Goal: Task Accomplishment & Management: Complete application form

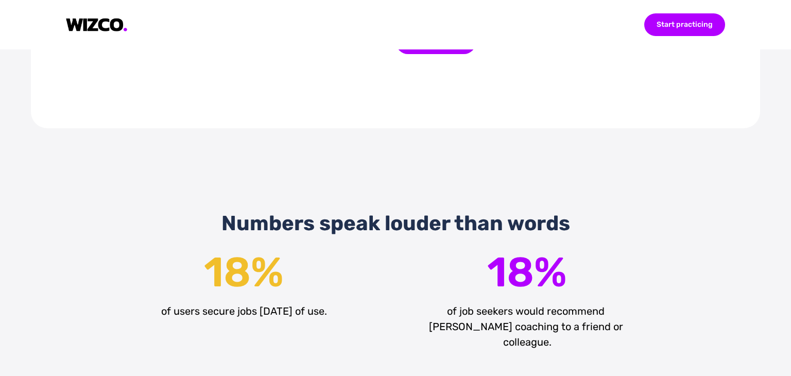
scroll to position [1390, 0]
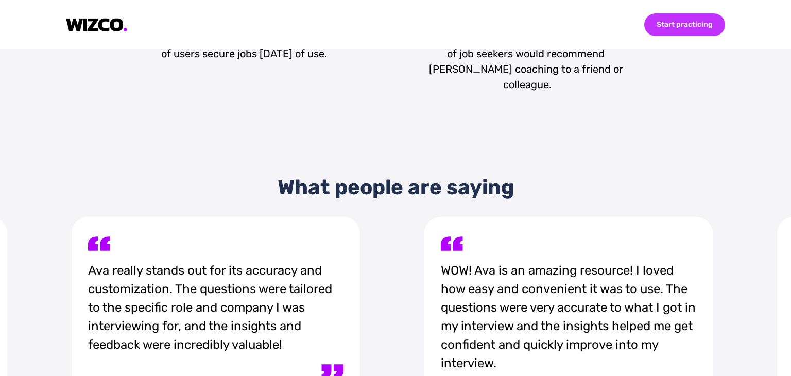
click at [678, 31] on div "Start practicing" at bounding box center [684, 24] width 81 height 23
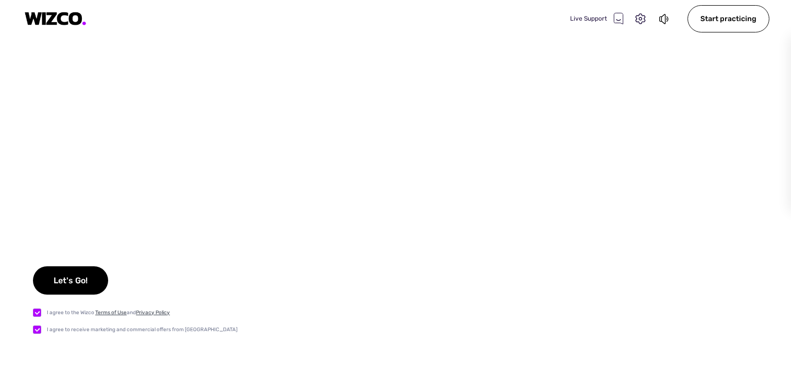
checkbox input "true"
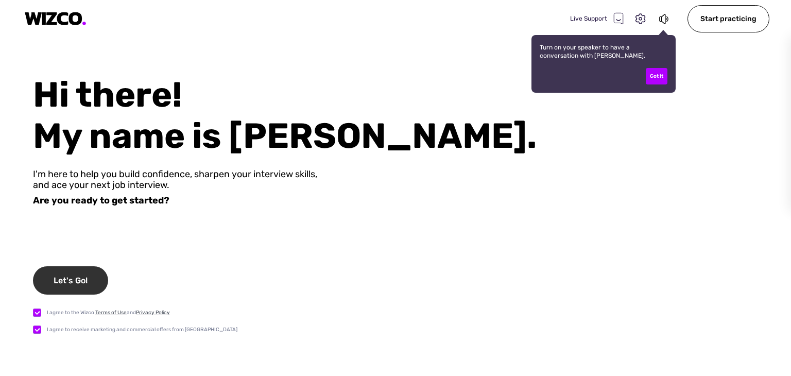
click at [62, 280] on div "Let's Go!" at bounding box center [70, 280] width 75 height 28
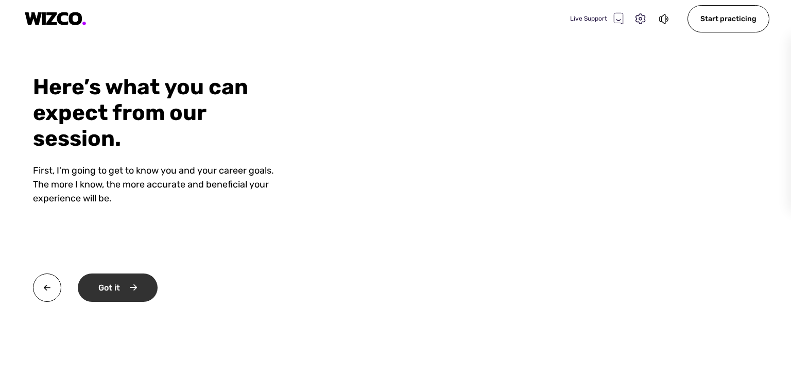
click at [154, 283] on div "Got it" at bounding box center [118, 287] width 80 height 28
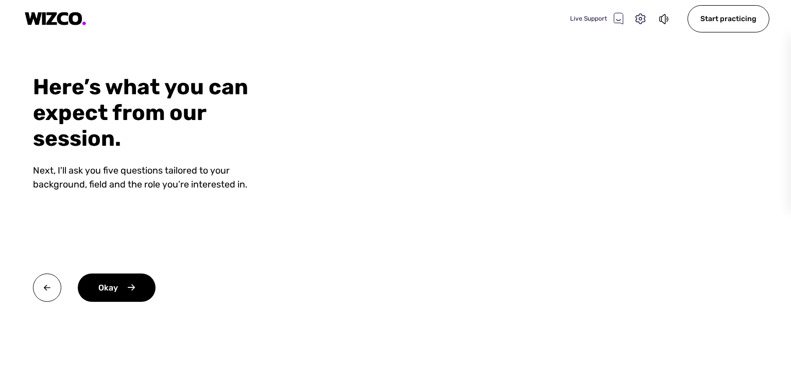
click at [122, 305] on div "Okay" at bounding box center [158, 305] width 250 height 65
click at [132, 281] on div "Okay" at bounding box center [117, 287] width 78 height 28
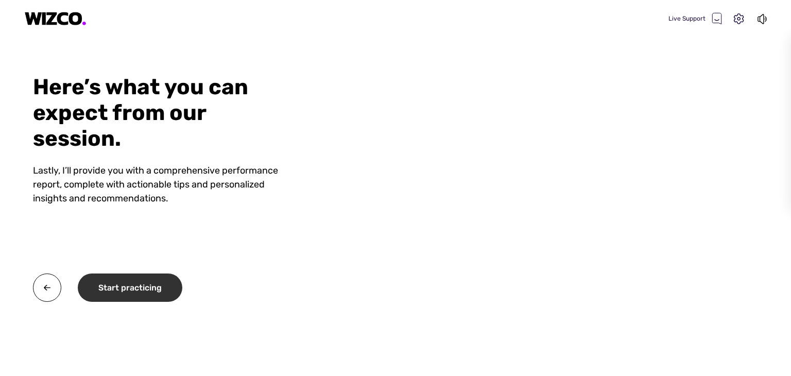
click at [165, 286] on div "Start practicing" at bounding box center [130, 287] width 105 height 28
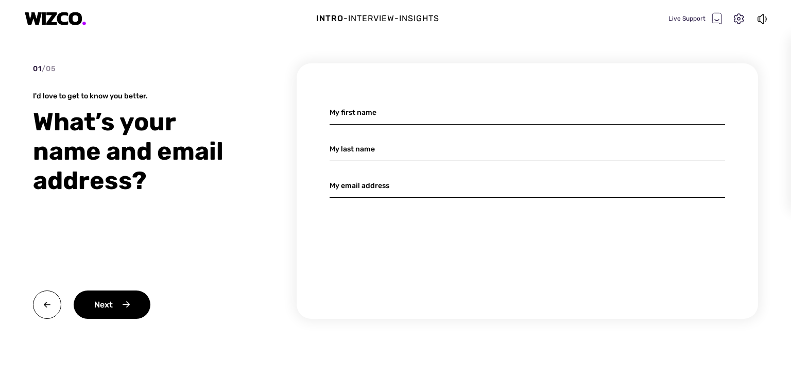
click at [375, 99] on div "My first name My last name My email address" at bounding box center [527, 190] width 461 height 255
click at [375, 118] on input at bounding box center [527, 112] width 395 height 24
type input "[PERSON_NAME]"
type input "Pinaglia Tobaruela"
type input "[PERSON_NAME][EMAIL_ADDRESS][DOMAIN_NAME]"
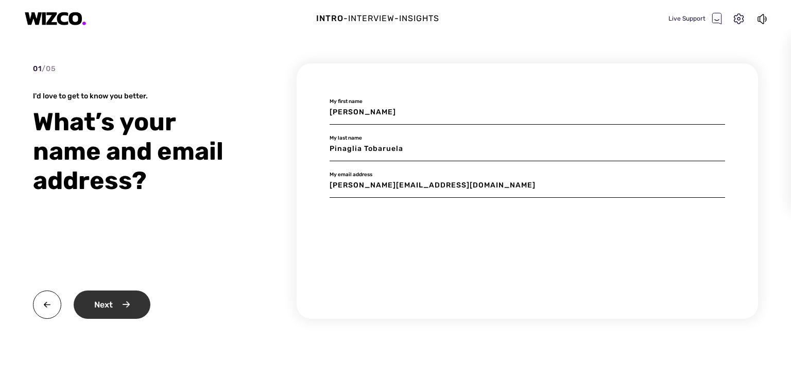
click at [123, 307] on div "Next" at bounding box center [112, 304] width 77 height 28
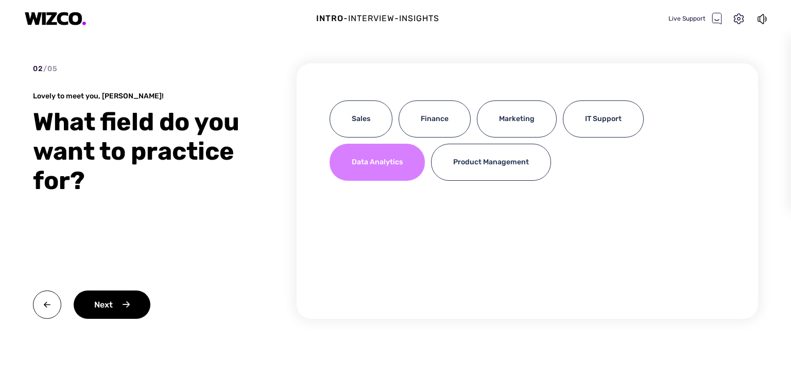
click at [375, 166] on div "Data Analytics" at bounding box center [377, 162] width 95 height 37
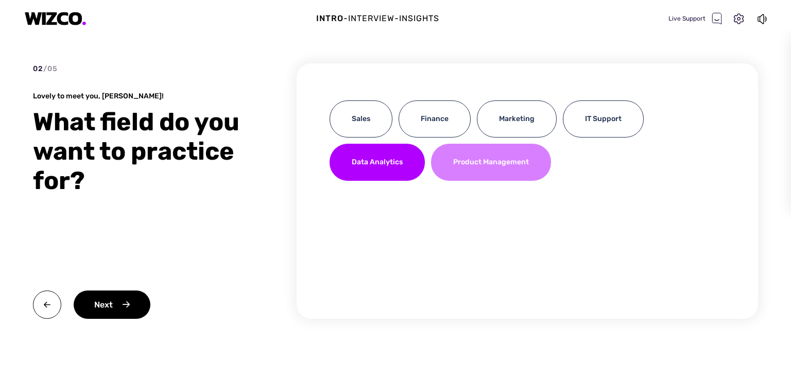
click at [445, 173] on div "Product Management" at bounding box center [491, 162] width 120 height 37
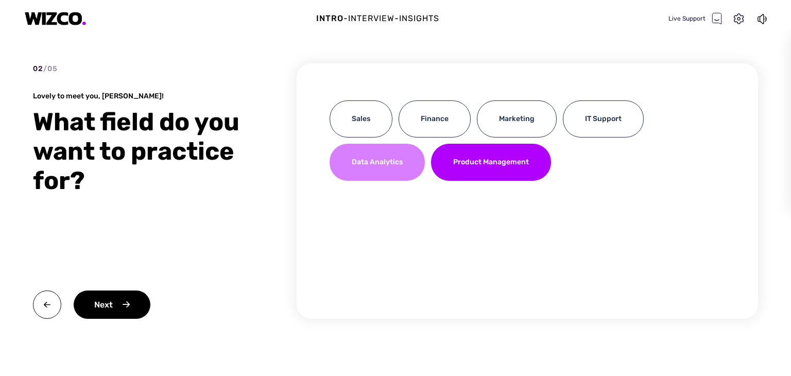
click at [395, 167] on div "Data Analytics" at bounding box center [377, 162] width 95 height 37
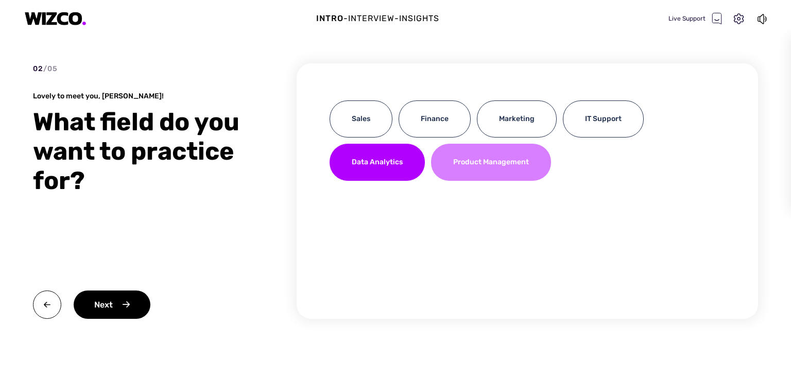
click at [471, 156] on div "Product Management" at bounding box center [491, 162] width 120 height 37
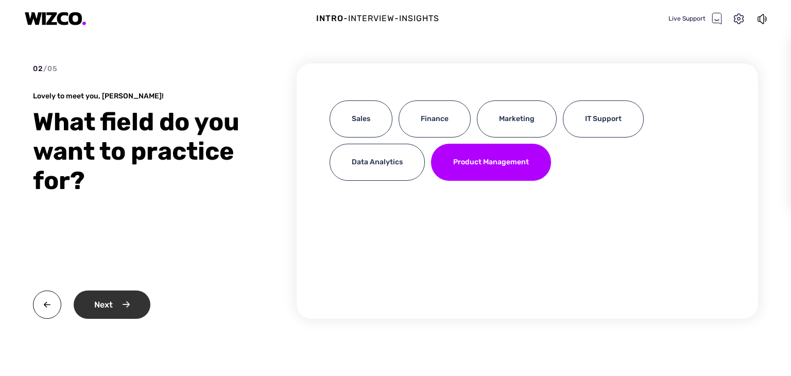
click at [111, 304] on div "Next" at bounding box center [112, 304] width 77 height 28
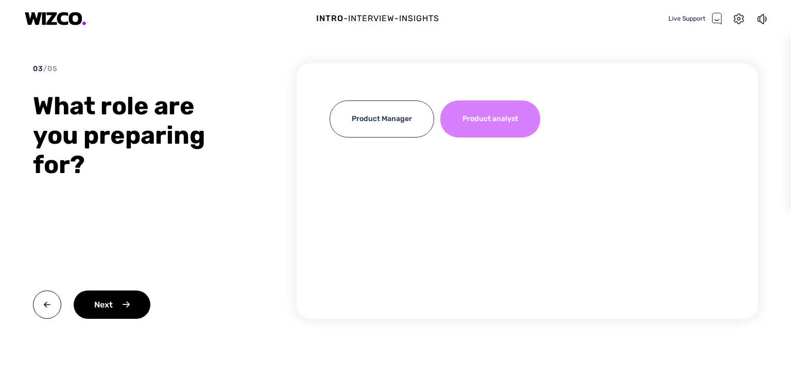
click at [456, 118] on div "Product analyst" at bounding box center [490, 118] width 100 height 37
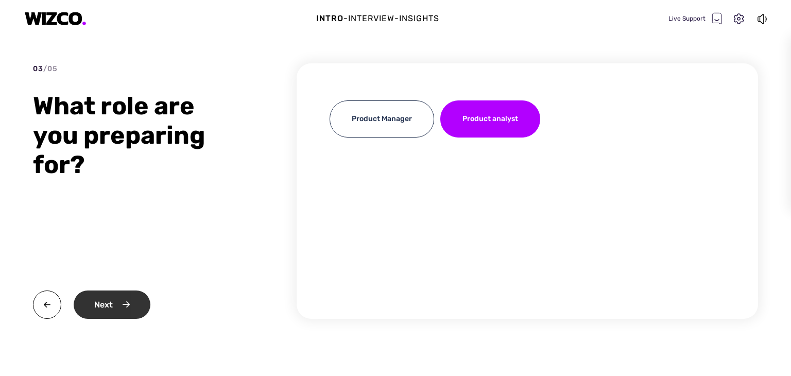
click at [126, 310] on div "Next" at bounding box center [112, 304] width 77 height 28
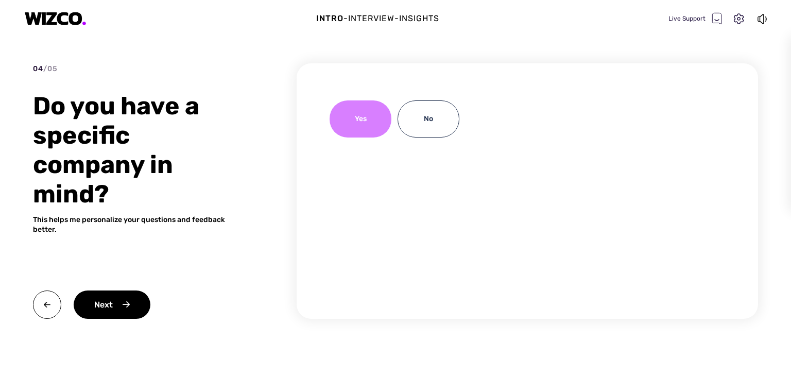
click at [335, 122] on div "Yes" at bounding box center [361, 118] width 62 height 37
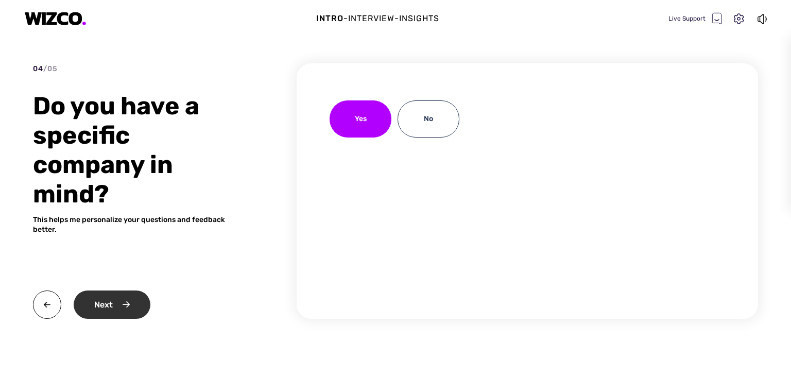
click at [130, 299] on div "Next" at bounding box center [112, 304] width 77 height 28
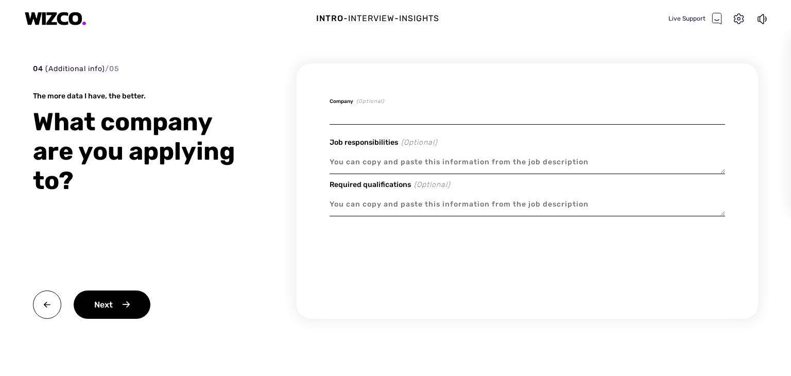
click at [423, 124] on input at bounding box center [527, 112] width 395 height 24
click at [427, 113] on input at bounding box center [527, 112] width 395 height 24
type textarea "x"
type input "R"
type textarea "x"
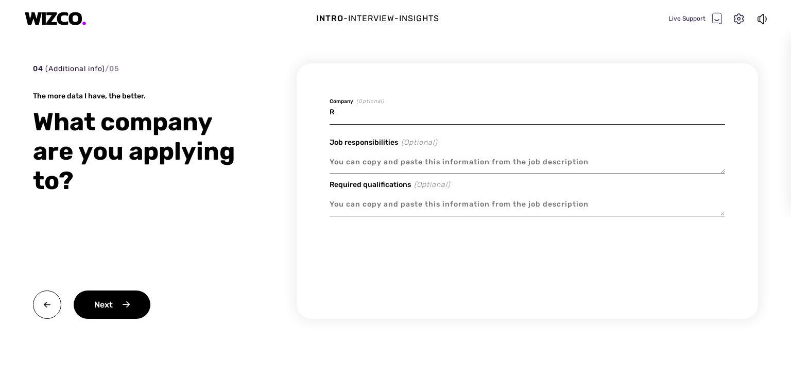
type input "Ro"
type textarea "x"
type input "Roc"
type textarea "x"
type input "Roch"
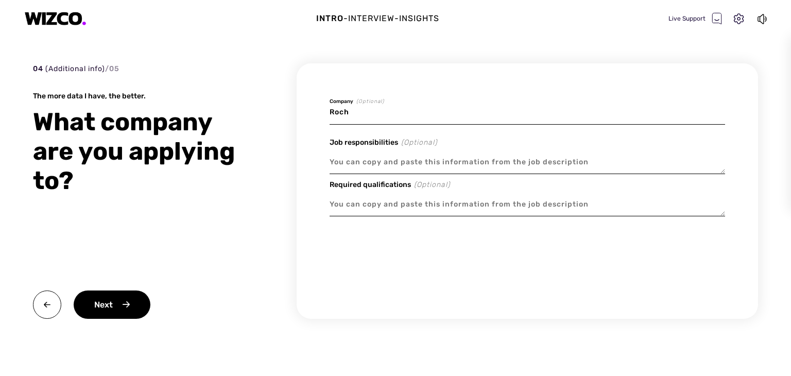
type textarea "x"
type input "Roche"
click at [95, 297] on div "Next" at bounding box center [112, 304] width 77 height 28
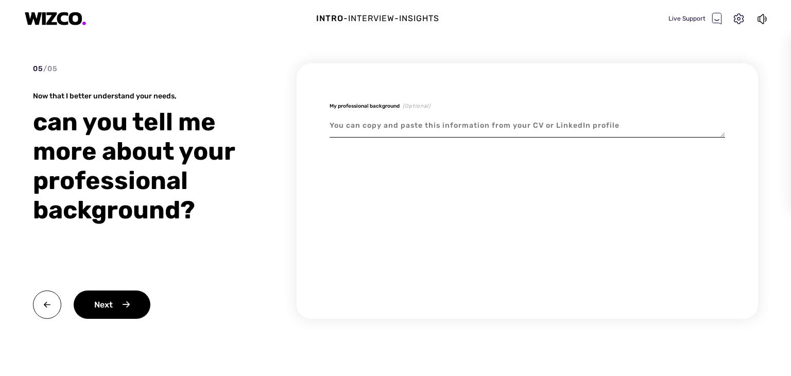
click at [575, 132] on textarea at bounding box center [527, 126] width 395 height 24
type textarea "x"
click at [139, 303] on div "Next" at bounding box center [112, 304] width 77 height 28
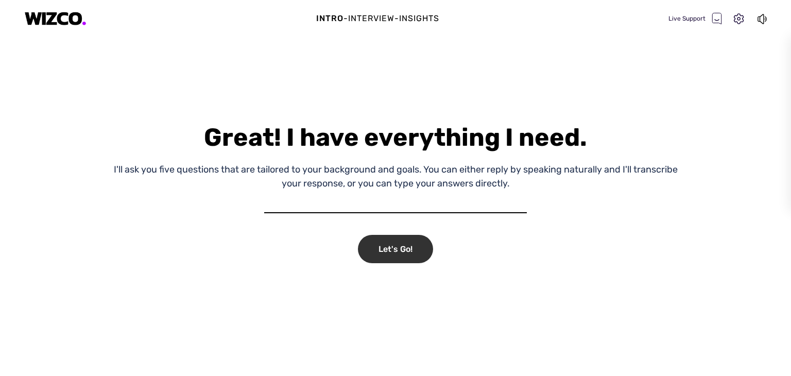
click at [391, 249] on div "Let's Go!" at bounding box center [395, 249] width 75 height 28
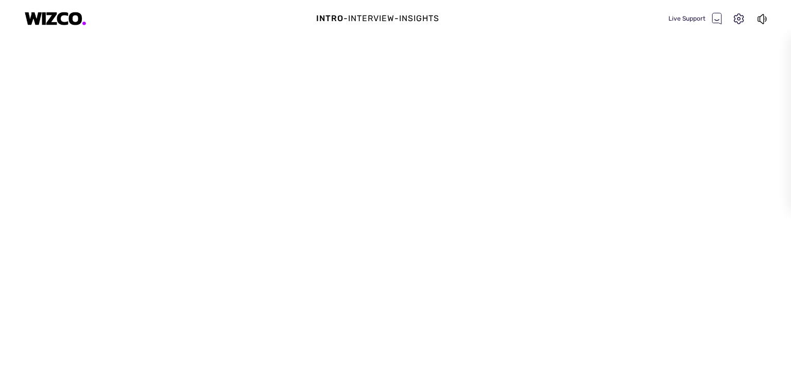
select select "default"
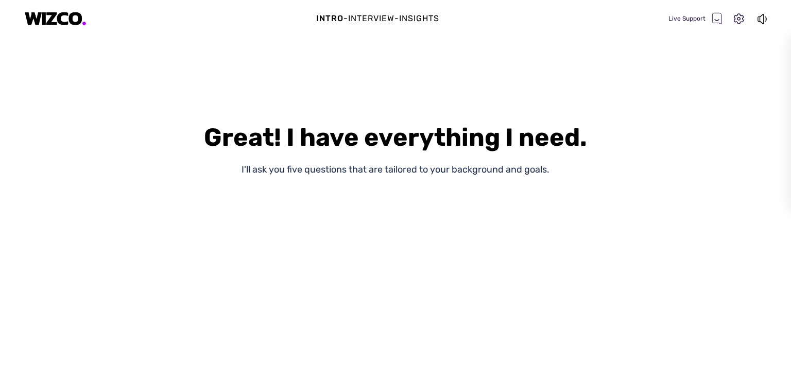
click at [60, 19] on img at bounding box center [56, 19] width 62 height 14
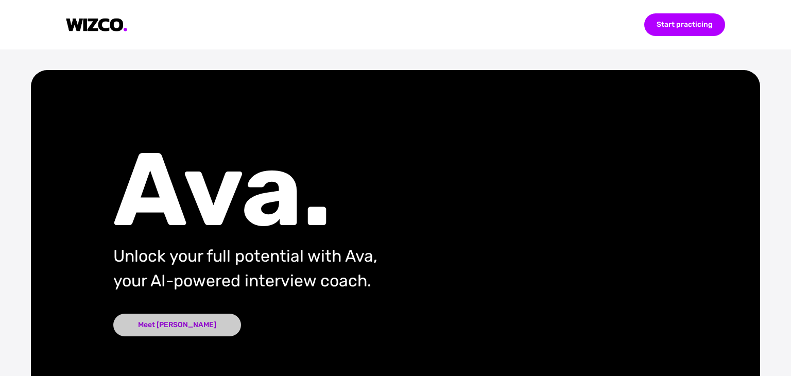
click at [175, 320] on div "Meet [PERSON_NAME]" at bounding box center [177, 325] width 128 height 23
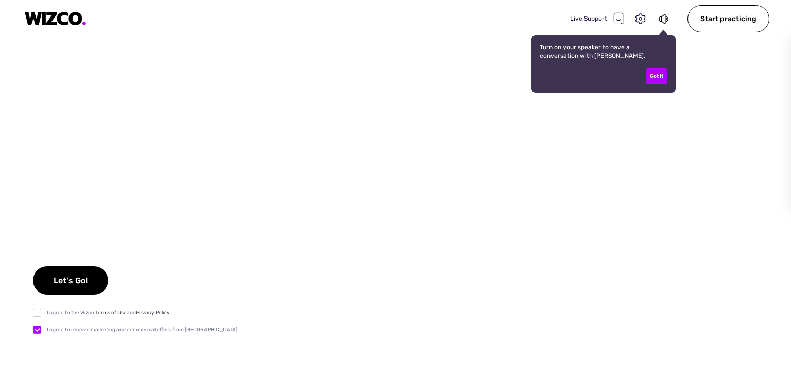
checkbox input "true"
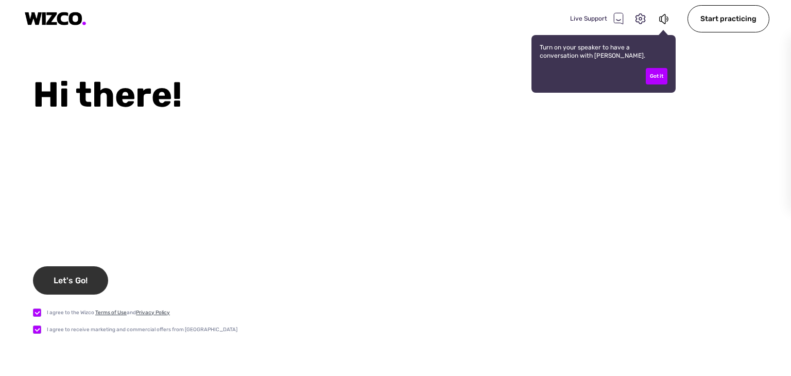
click at [72, 290] on div "Let's Go!" at bounding box center [70, 280] width 75 height 28
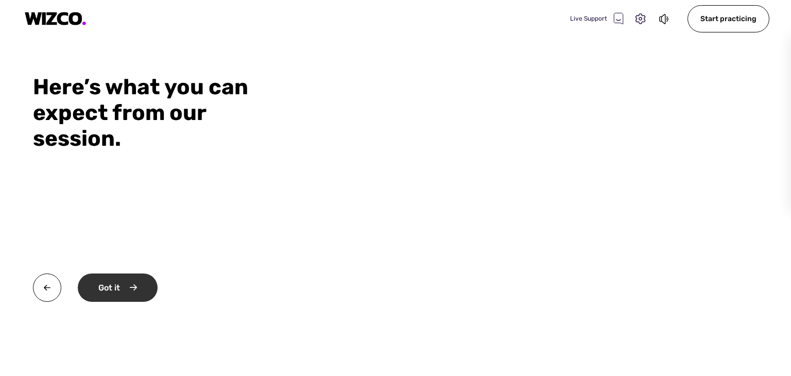
click at [130, 278] on div "Got it" at bounding box center [118, 287] width 80 height 28
click at [113, 286] on div "Okay" at bounding box center [117, 287] width 78 height 28
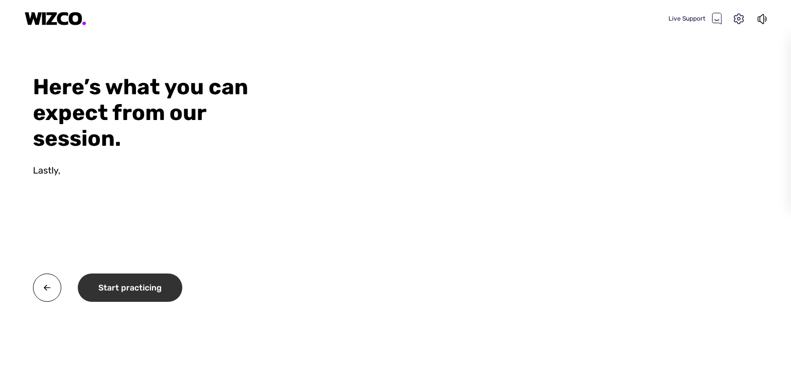
click at [125, 289] on div "Start practicing" at bounding box center [130, 287] width 105 height 28
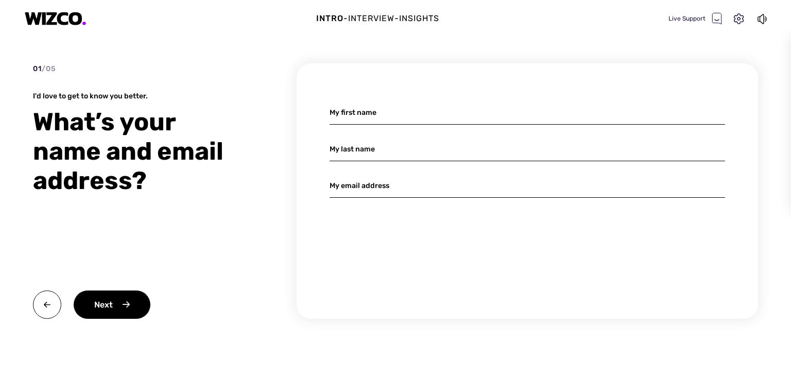
click at [401, 126] on div "My first name My last name My email address" at bounding box center [527, 190] width 461 height 255
click at [404, 115] on input at bounding box center [527, 112] width 395 height 24
type input "[PERSON_NAME]"
type input "Pinaglia Tobaruela"
type input "[PERSON_NAME][EMAIL_ADDRESS][DOMAIN_NAME]"
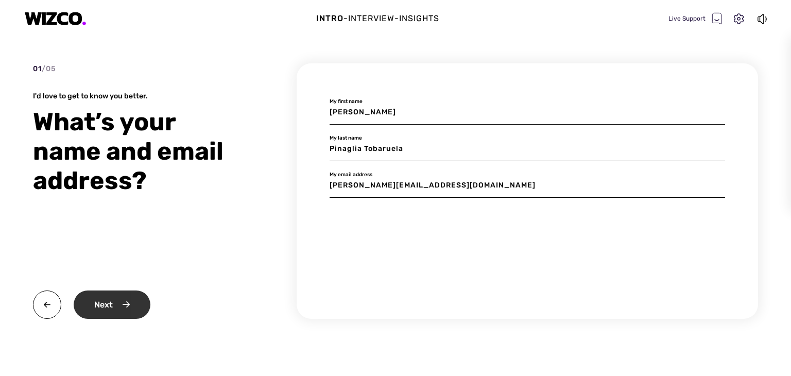
click at [101, 302] on div "Next" at bounding box center [112, 304] width 77 height 28
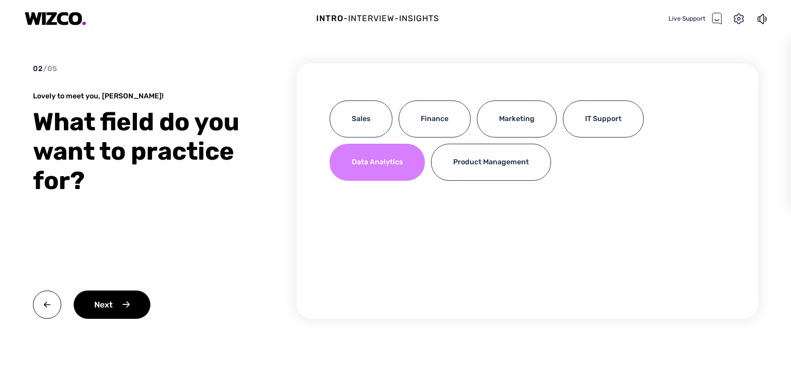
click at [399, 171] on div "Data Analytics" at bounding box center [377, 162] width 95 height 37
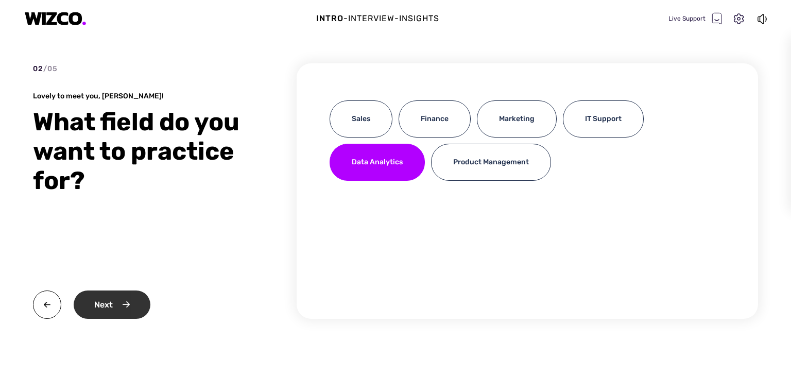
click at [119, 316] on div "Next" at bounding box center [112, 304] width 77 height 28
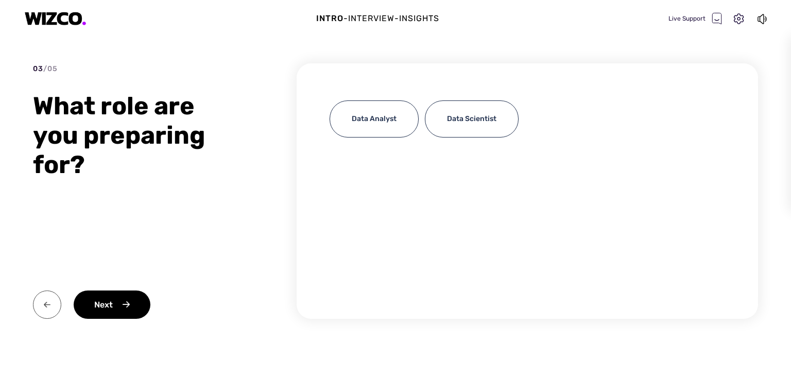
click at [51, 301] on img at bounding box center [47, 304] width 28 height 28
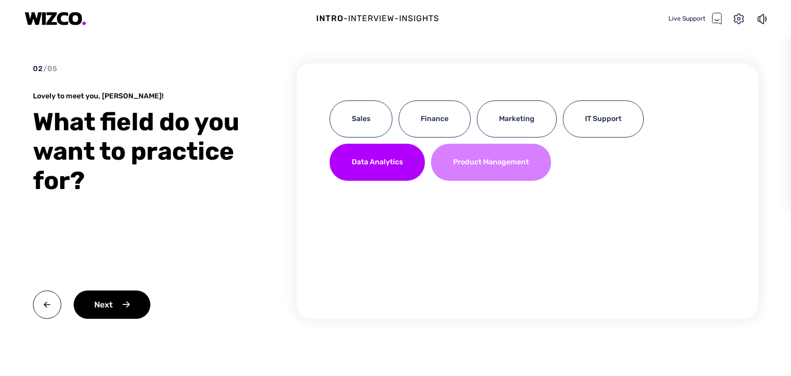
click at [457, 161] on div "Product Management" at bounding box center [491, 162] width 120 height 37
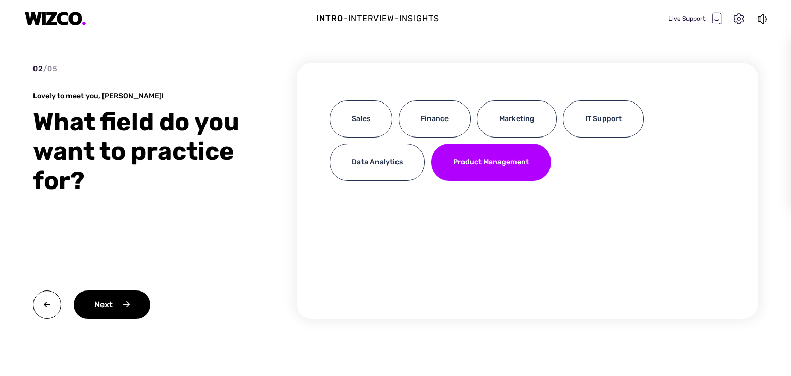
click at [144, 287] on div "02 / 05 Lovely to meet you, [PERSON_NAME]! What field do you want to practice f…" at bounding box center [141, 190] width 216 height 255
click at [125, 297] on div "Next" at bounding box center [112, 304] width 77 height 28
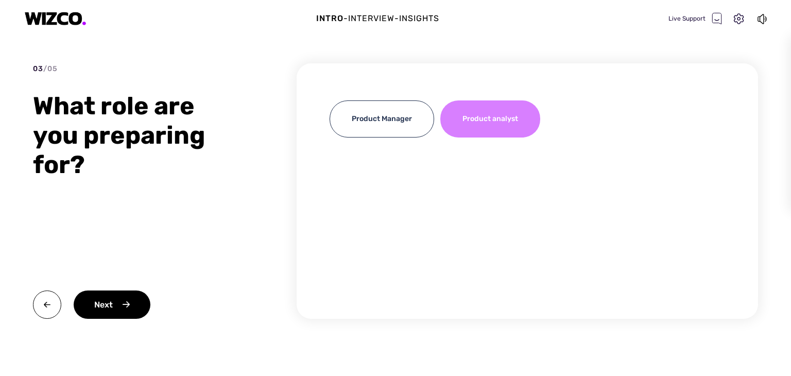
click at [489, 129] on div "Product analyst" at bounding box center [490, 118] width 100 height 37
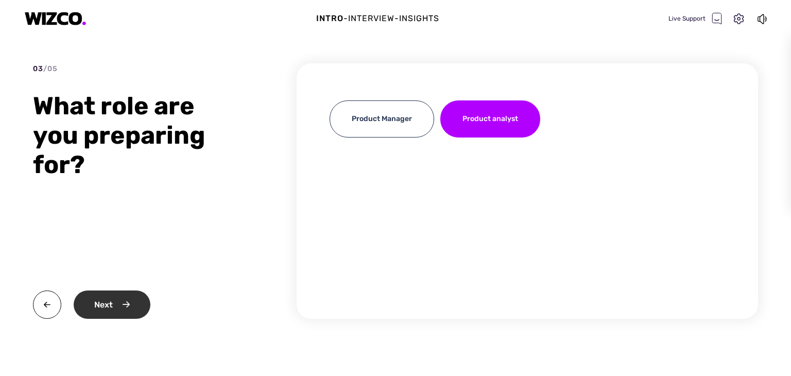
click at [113, 306] on div "Next" at bounding box center [112, 304] width 77 height 28
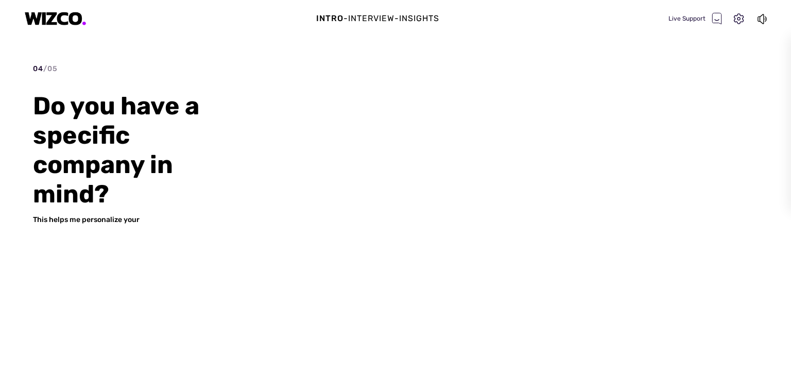
click at [161, 208] on div "Do you have a specific company in mind?" at bounding box center [141, 149] width 216 height 117
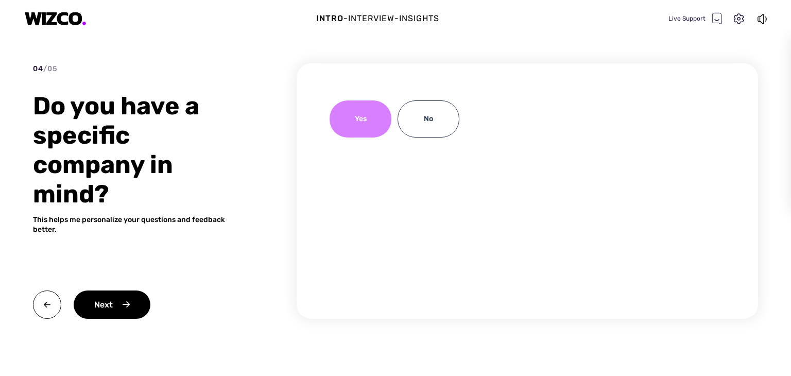
click at [363, 118] on div "Yes" at bounding box center [361, 118] width 62 height 37
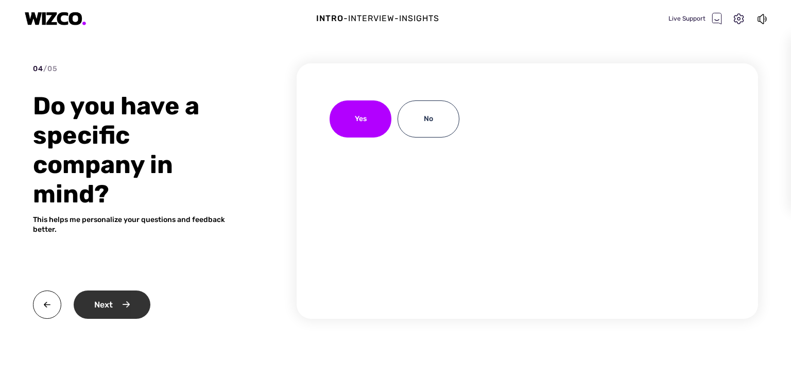
click at [117, 310] on div "Next" at bounding box center [112, 304] width 77 height 28
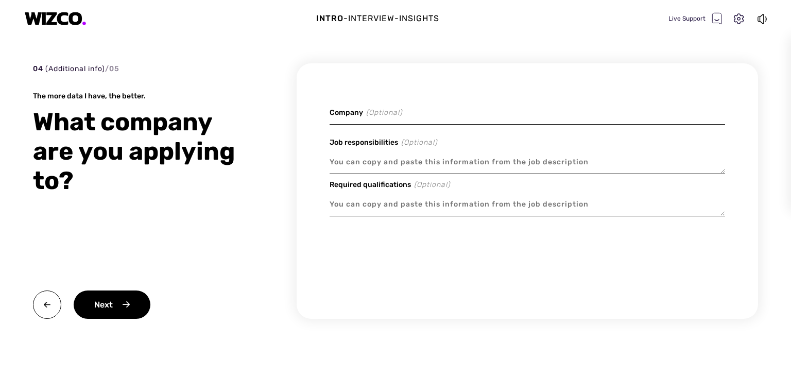
click at [393, 118] on input at bounding box center [527, 112] width 395 height 24
type textarea "x"
type input "N"
type textarea "x"
type input "No"
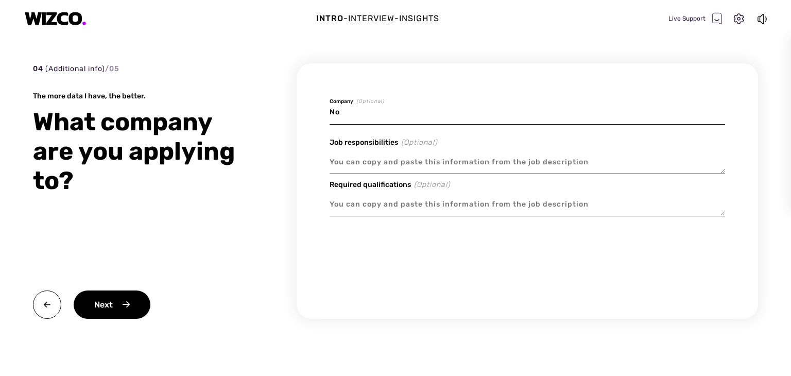
type textarea "x"
type input "Nov"
type textarea "x"
type input "Nova"
type textarea "x"
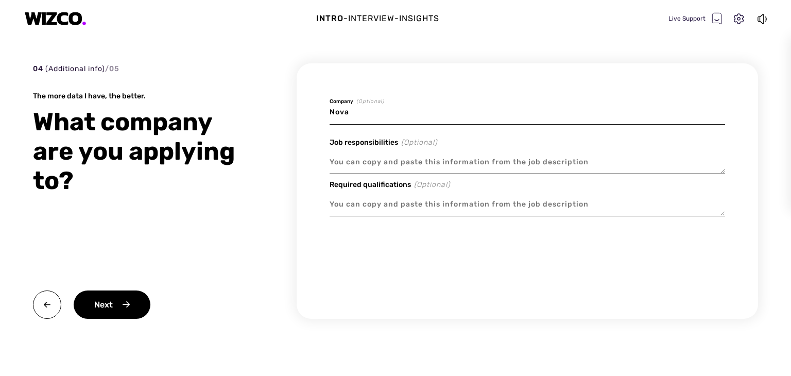
type input "Novar"
type textarea "x"
type input "Novart"
type textarea "x"
type input "Novarti"
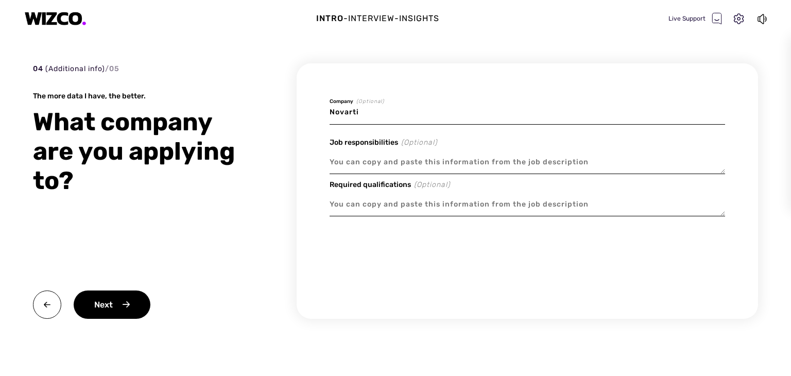
type textarea "x"
type input "Novartis"
click at [390, 160] on textarea at bounding box center [527, 162] width 395 height 24
type textarea "x"
type textarea "L"
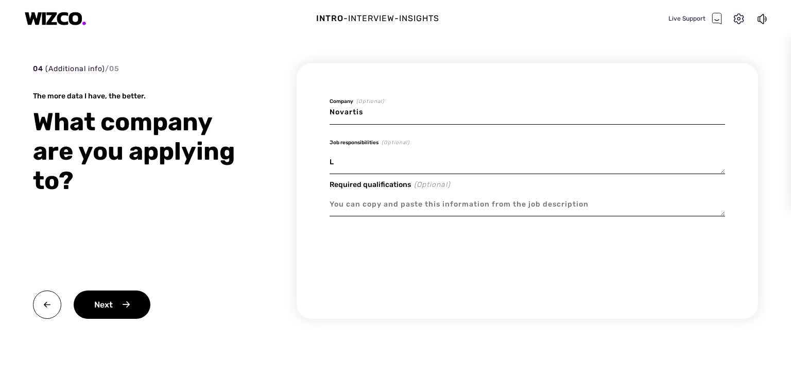
type textarea "x"
type textarea "La"
type textarea "x"
type textarea "Lab"
type textarea "x"
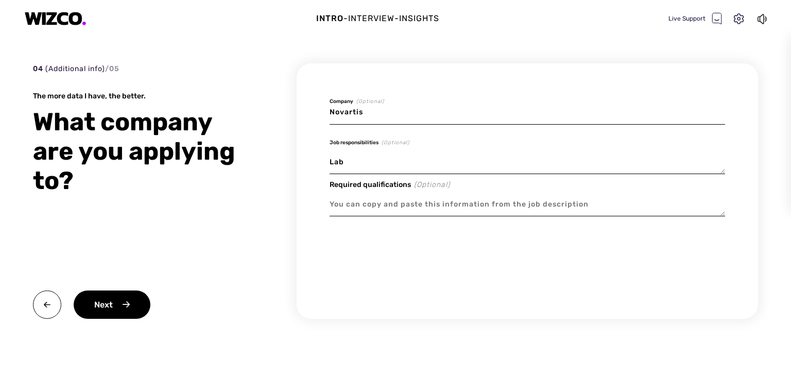
type textarea "Lab"
type textarea "x"
type textarea "Lab t"
type textarea "x"
type textarea "Lab te"
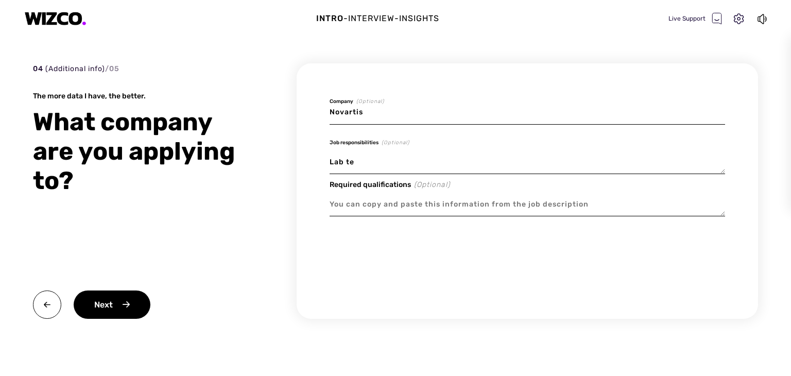
type textarea "x"
type textarea "Lab tec"
type textarea "x"
type textarea "Lab tech"
type textarea "x"
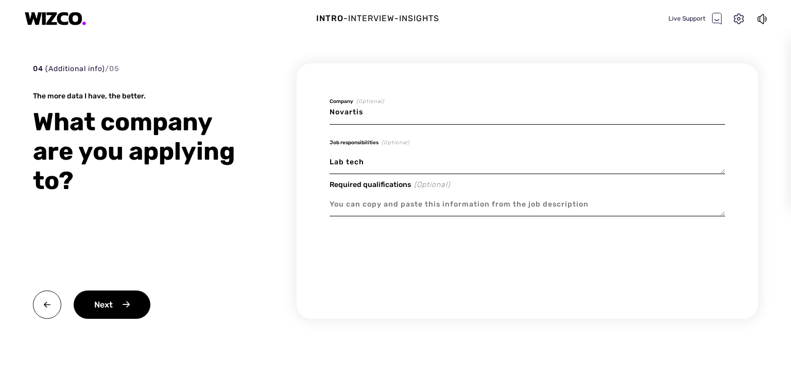
type textarea "Lab techn"
type textarea "x"
type textarea "Lab techni"
type textarea "x"
type textarea "Lab technic"
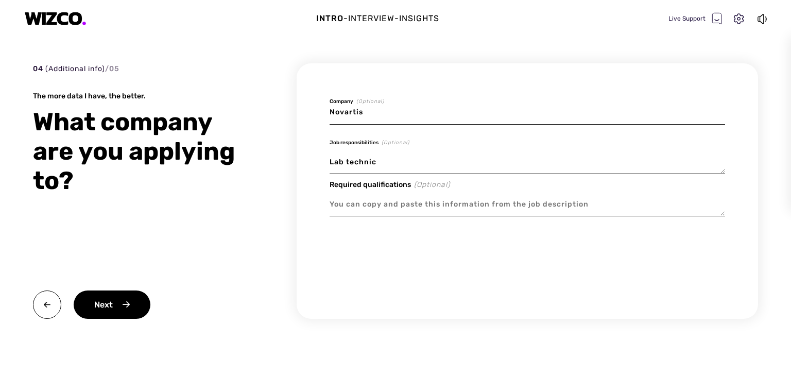
type textarea "x"
type textarea "Lab technici"
type textarea "x"
type textarea "Lab technicia"
type textarea "x"
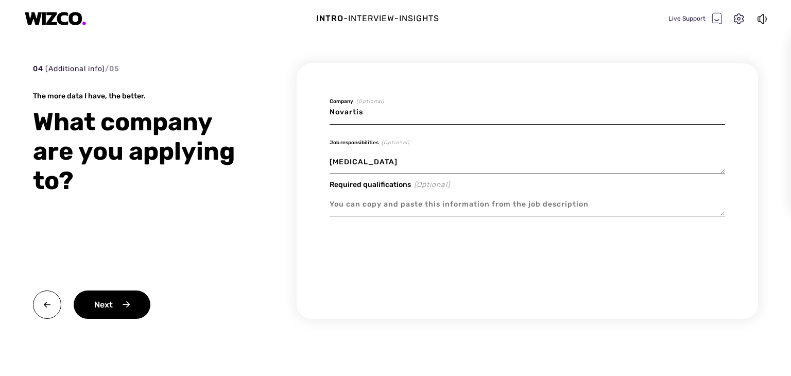
type textarea "[MEDICAL_DATA]"
click at [390, 200] on textarea at bounding box center [527, 205] width 395 height 24
click at [109, 287] on div "04 (Additional info) / 05 The more data I have, the better. What company are yo…" at bounding box center [141, 190] width 216 height 255
click at [112, 299] on div "Next" at bounding box center [112, 304] width 77 height 28
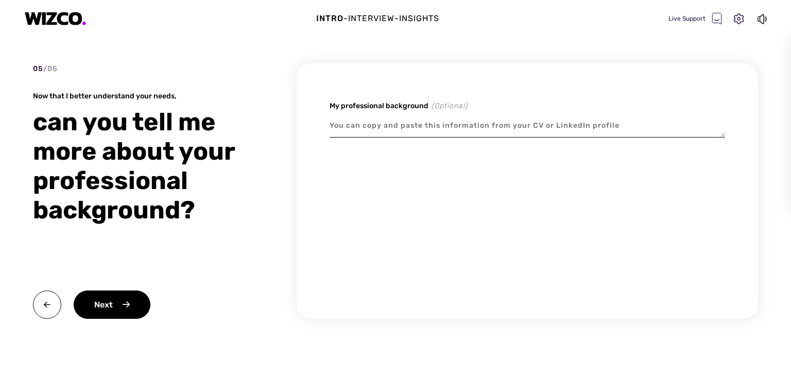
click at [381, 132] on textarea at bounding box center [527, 126] width 395 height 24
paste textarea "Highly motivated and detail-oriented Biotechnology professional with a Master's…"
type textarea "x"
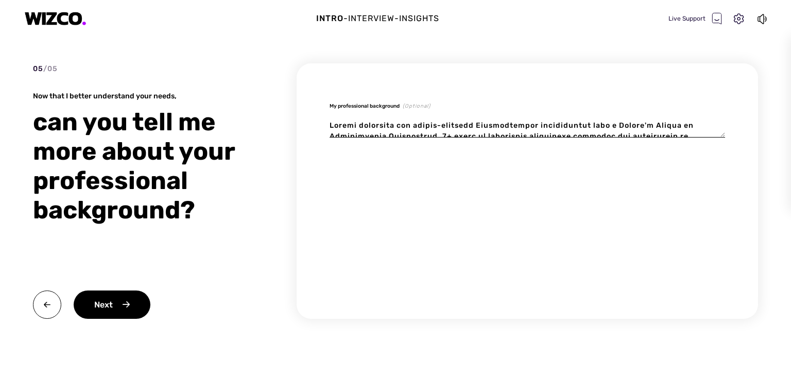
scroll to position [95, 0]
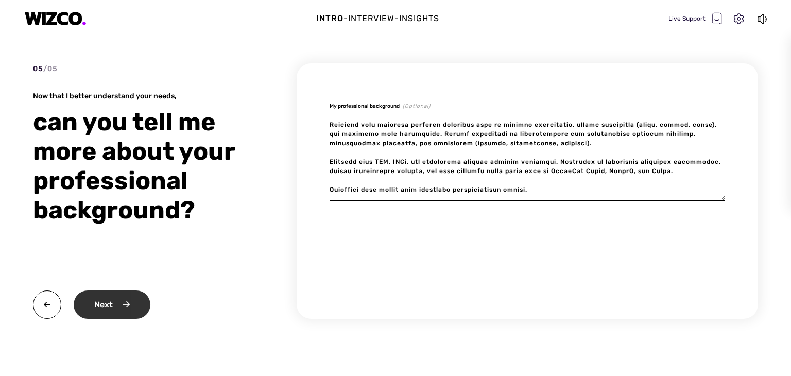
type textarea "Highly motivated and detail-oriented Biotechnology professional with a Master's…"
type textarea "x"
click at [122, 307] on div "Next" at bounding box center [112, 304] width 77 height 28
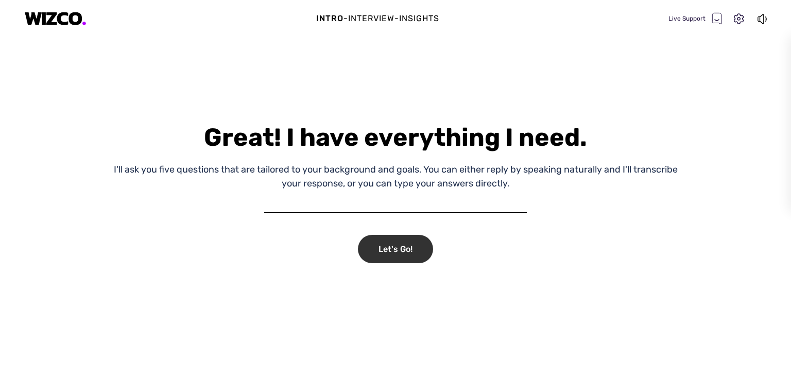
click at [376, 244] on div "Let's Go!" at bounding box center [395, 249] width 75 height 28
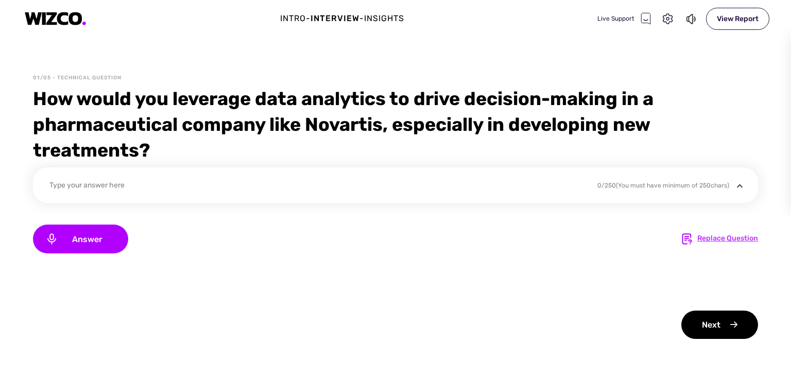
click at [724, 239] on div "Replace Question" at bounding box center [727, 239] width 61 height 12
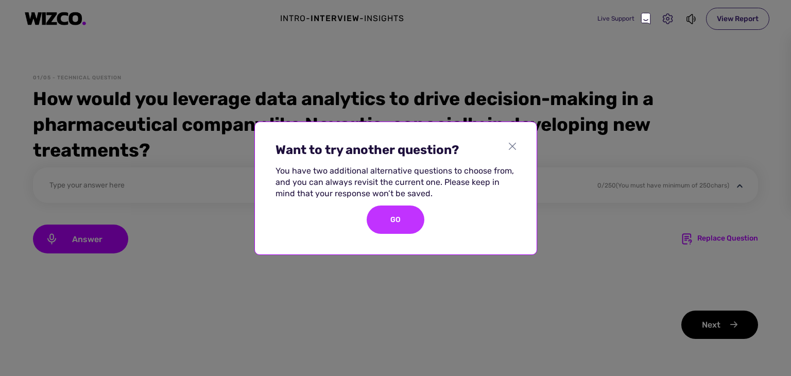
click at [395, 211] on div "GO" at bounding box center [396, 219] width 58 height 28
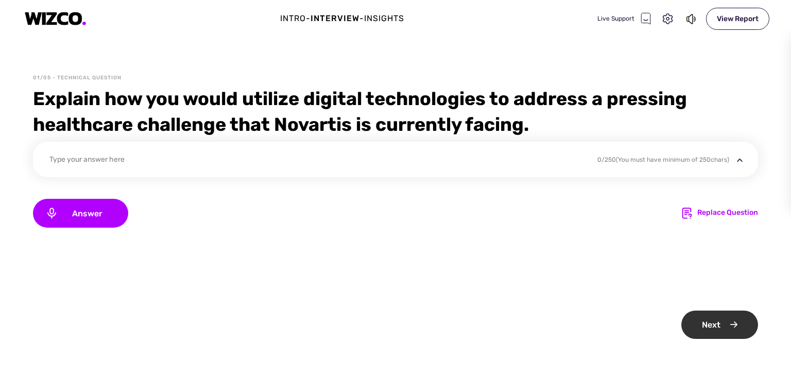
click at [720, 321] on div "Next" at bounding box center [719, 325] width 77 height 28
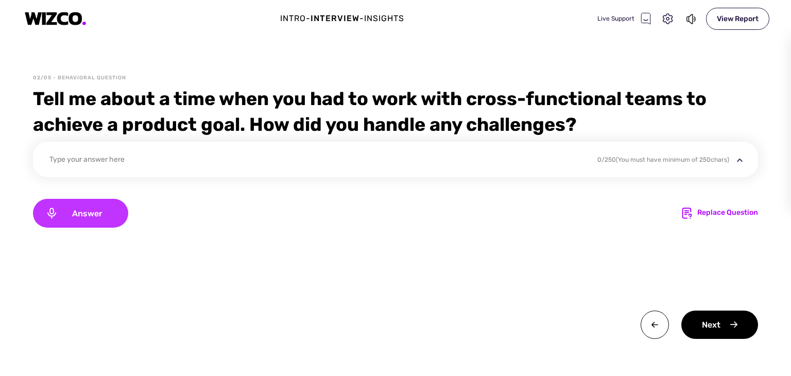
click at [102, 213] on span "Answer" at bounding box center [87, 214] width 58 height 10
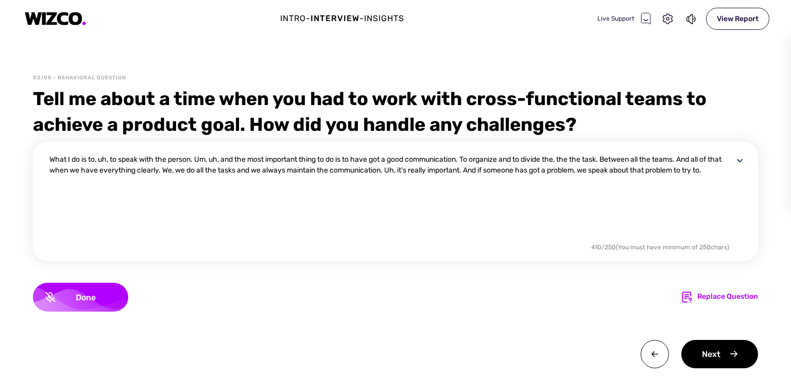
click at [136, 297] on div "Done Replace Question" at bounding box center [395, 297] width 725 height 29
click at [92, 297] on span "Done" at bounding box center [86, 297] width 60 height 10
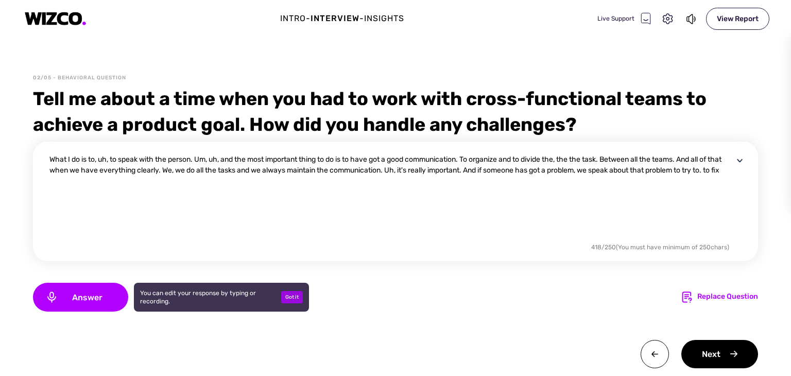
click at [295, 297] on div "Got it" at bounding box center [292, 297] width 22 height 12
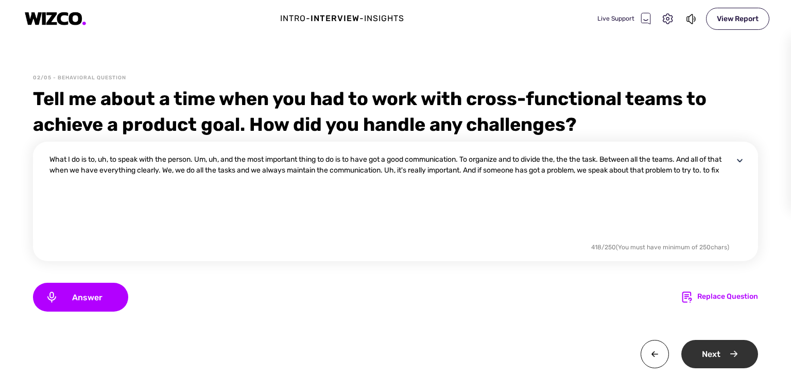
click at [739, 348] on div "Next" at bounding box center [719, 354] width 77 height 28
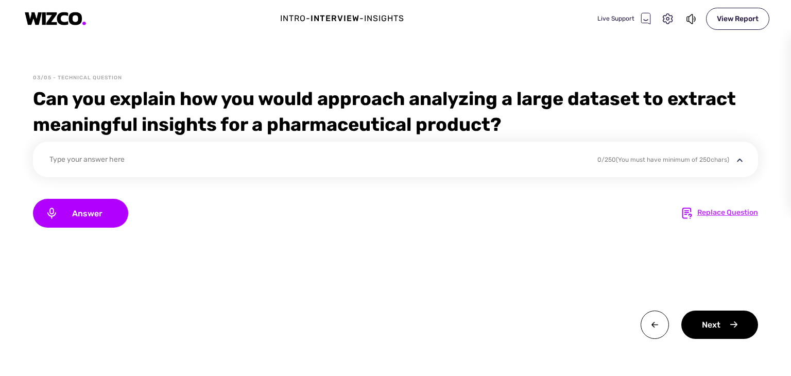
click at [705, 214] on div "Replace Question" at bounding box center [727, 213] width 61 height 12
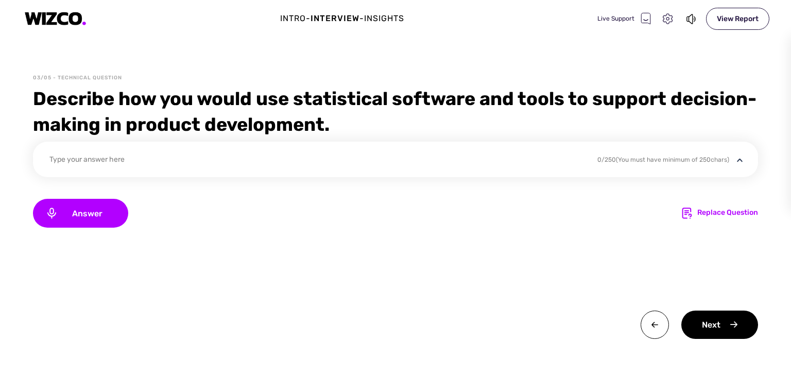
click at [669, 16] on icon at bounding box center [667, 18] width 13 height 13
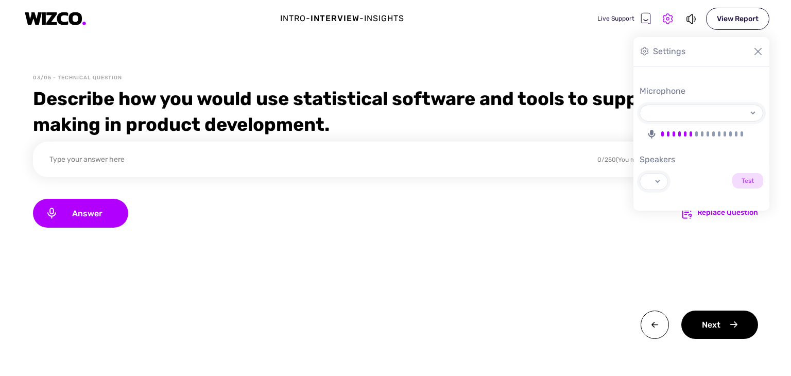
select select "aa7565699494d812bdfd1e24f78f350fb416e392b2d58a2c56df20bdb6b729f0"
select select "default"
